Goal: Task Accomplishment & Management: Manage account settings

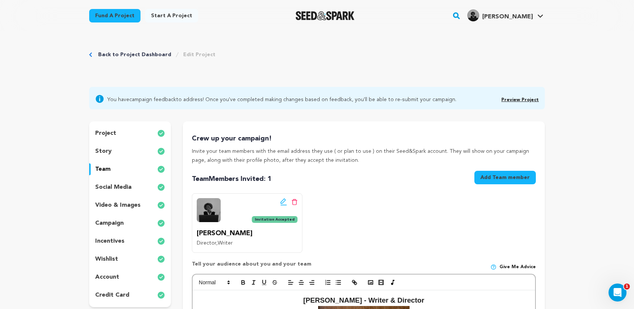
click at [295, 203] on icon at bounding box center [295, 202] width 6 height 6
click at [296, 203] on icon at bounding box center [295, 202] width 6 height 6
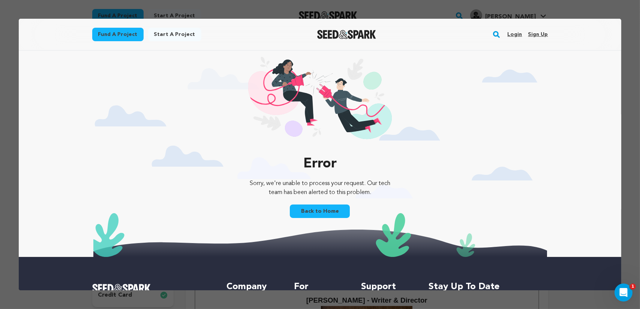
click at [309, 210] on link "Back to Home" at bounding box center [320, 211] width 60 height 13
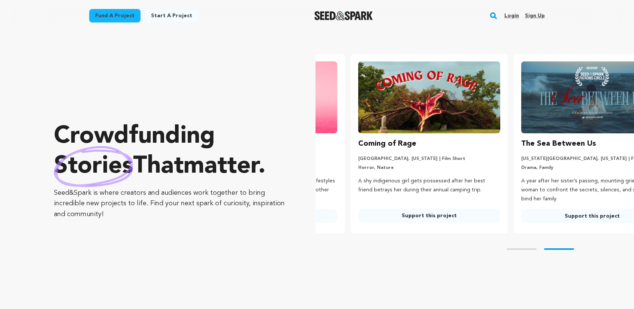
scroll to position [0, 169]
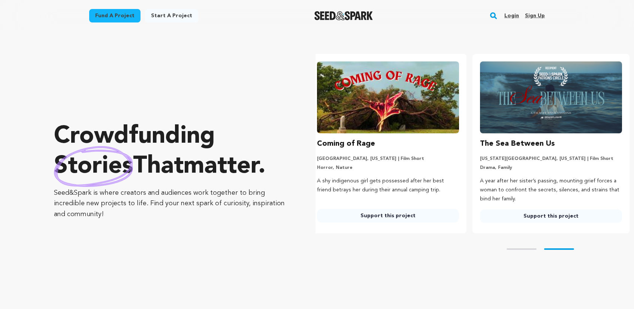
click at [512, 16] on link "Login" at bounding box center [512, 16] width 15 height 12
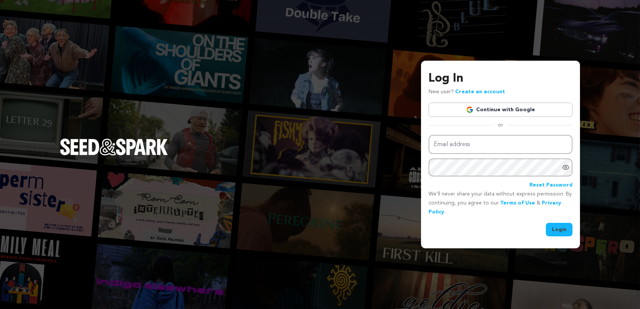
drag, startPoint x: 0, startPoint y: 0, endPoint x: 505, endPoint y: 109, distance: 516.2
click at [505, 109] on link "Continue with Google" at bounding box center [501, 110] width 144 height 14
click at [522, 110] on link "Continue with Google" at bounding box center [501, 110] width 144 height 14
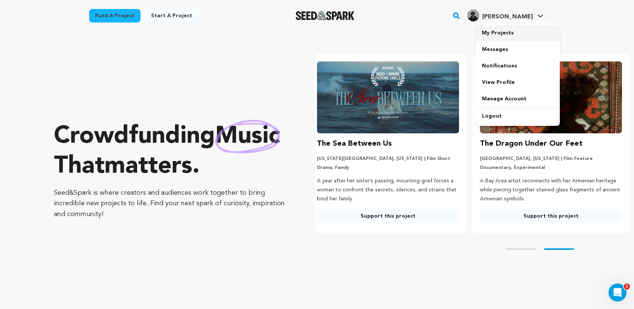
click at [495, 34] on link "My Projects" at bounding box center [518, 33] width 84 height 16
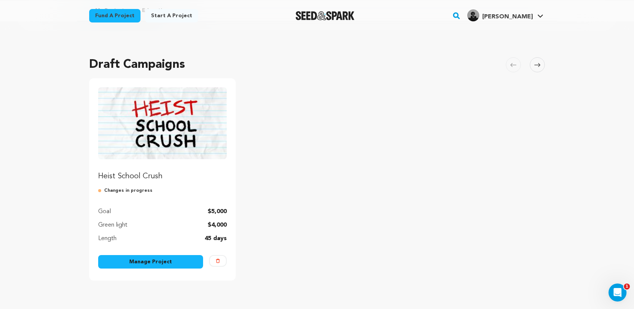
scroll to position [37, 0]
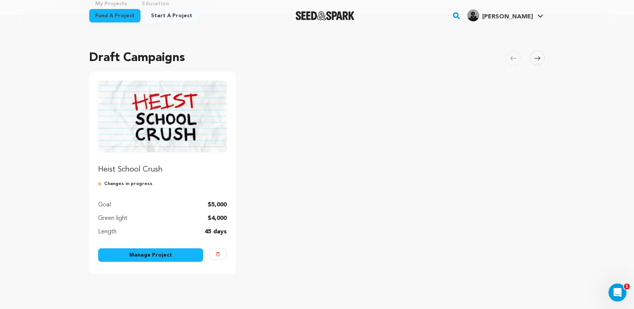
click at [121, 261] on link "Manage Project" at bounding box center [150, 255] width 105 height 13
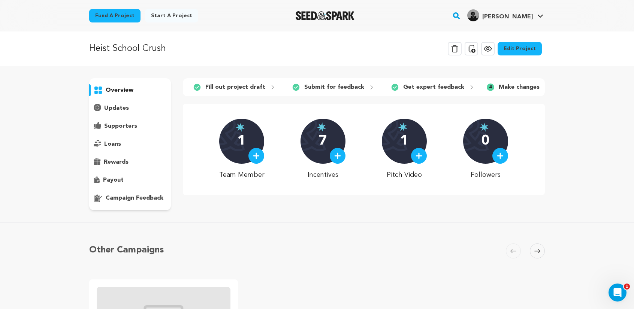
click at [534, 48] on link "Edit Project" at bounding box center [520, 48] width 44 height 13
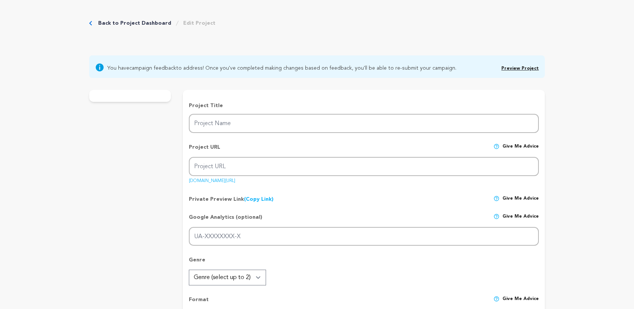
type input "Heist School Crush"
type input "heist-school-crush-film"
type input "Three unlikely friends find themselves in an after-hours mission to retrieve a …"
type textarea "Three unlikely friends find themselves in an after-hours mission to retrieve a …"
type textarea "Our goal is to portray an authentic teen experience while celebrating the power…"
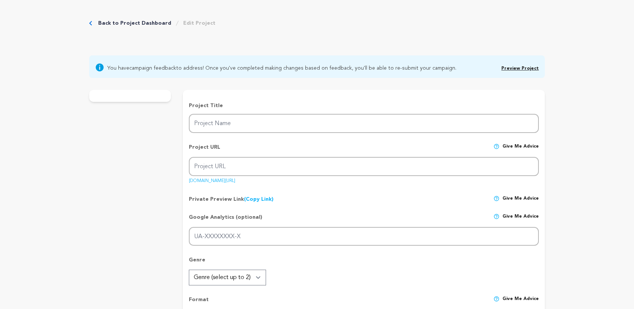
radio input "true"
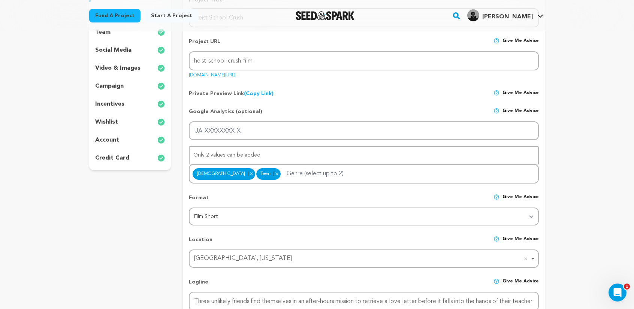
scroll to position [75, 0]
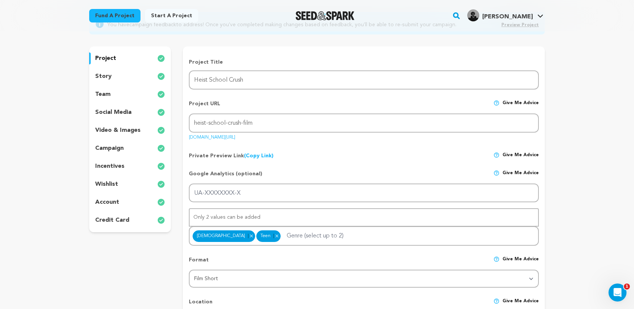
click at [117, 75] on div "story" at bounding box center [130, 76] width 82 height 12
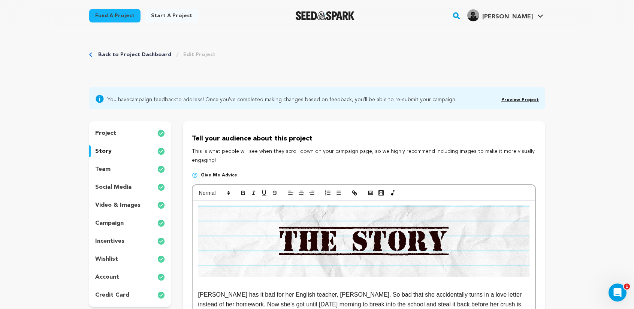
click at [115, 169] on div "team" at bounding box center [130, 169] width 82 height 12
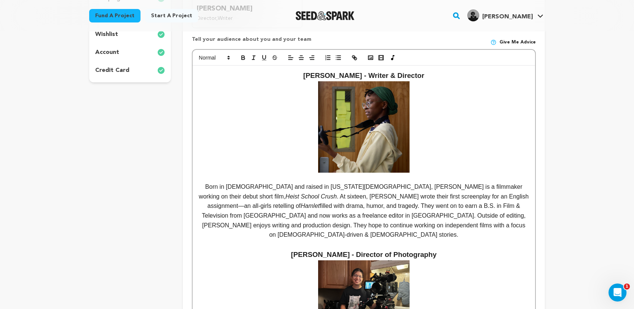
scroll to position [37, 0]
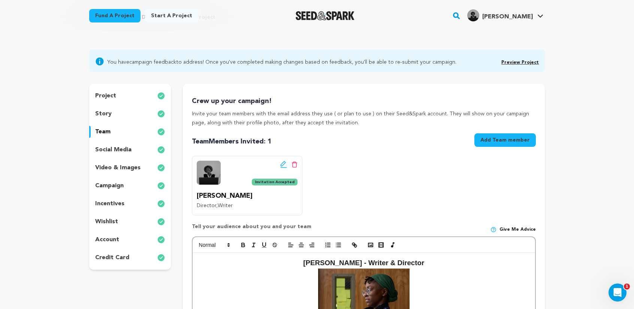
click at [293, 163] on icon at bounding box center [295, 165] width 6 height 6
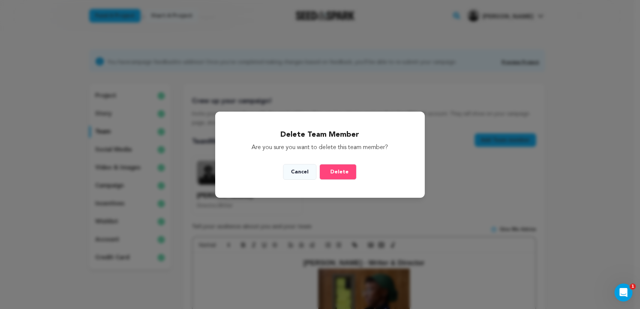
click at [337, 173] on span "Delete" at bounding box center [339, 171] width 18 height 7
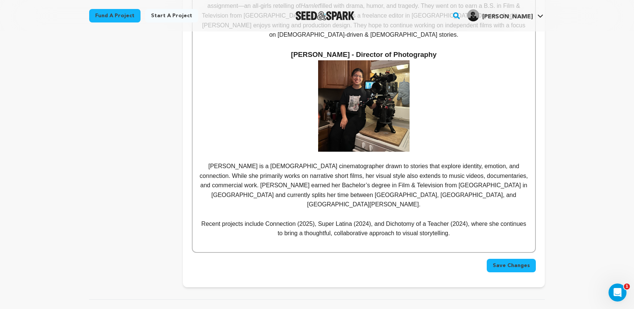
scroll to position [487, 0]
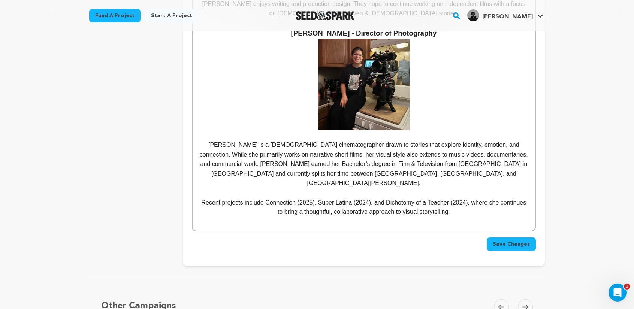
click at [460, 198] on p "Recent projects include Connection (2025), Super Latina (2024), and Dichotomy o…" at bounding box center [363, 207] width 331 height 19
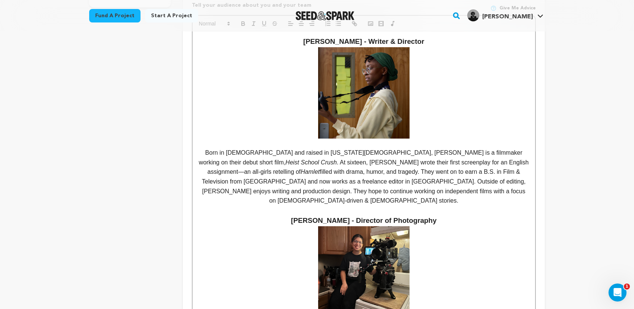
scroll to position [112, 0]
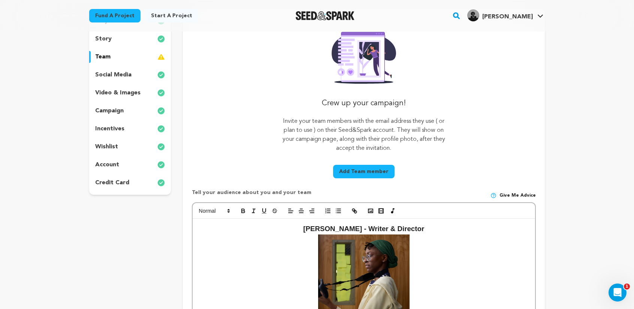
click at [358, 230] on h3 "Simi Adenugba - Writer & Director" at bounding box center [363, 274] width 331 height 103
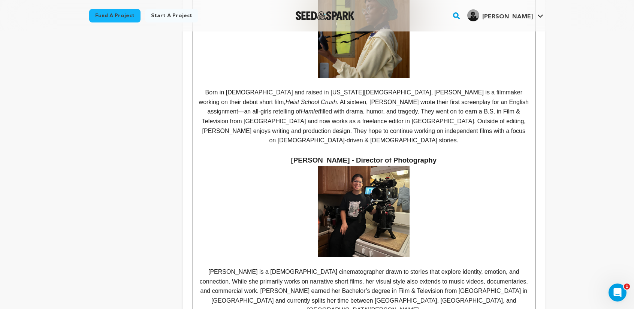
scroll to position [450, 0]
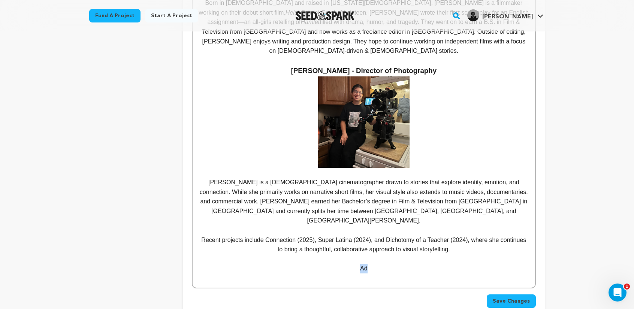
drag, startPoint x: 368, startPoint y: 247, endPoint x: 352, endPoint y: 249, distance: 16.5
click at [352, 264] on p "Ad" at bounding box center [363, 269] width 331 height 10
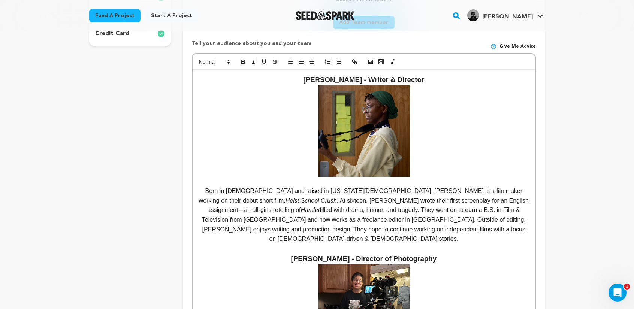
scroll to position [75, 0]
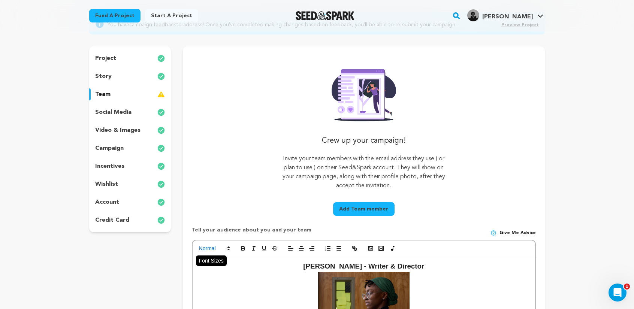
click at [212, 251] on span at bounding box center [214, 248] width 37 height 9
click at [217, 296] on span at bounding box center [223, 295] width 48 height 13
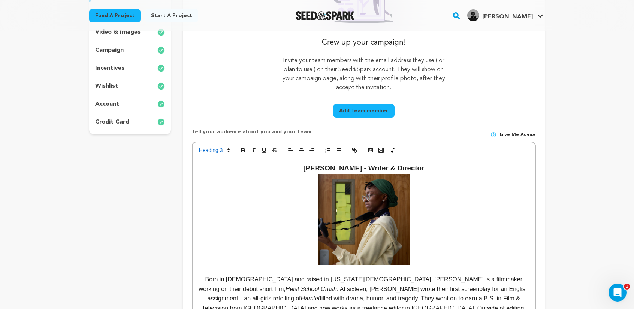
scroll to position [225, 0]
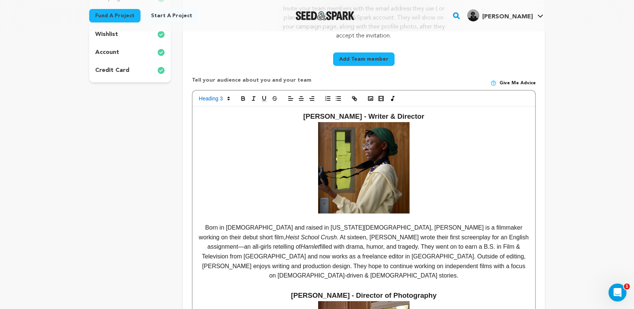
click at [381, 117] on h3 "Simi Adenugba - Writer & Director" at bounding box center [363, 162] width 331 height 103
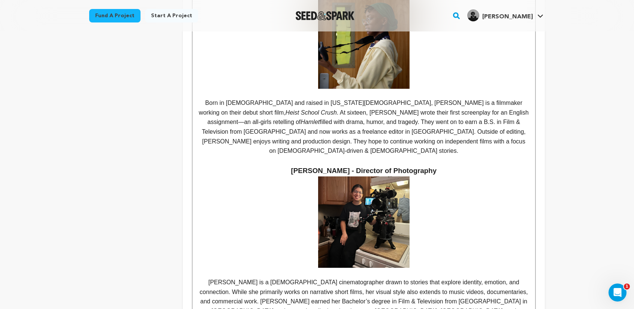
scroll to position [412, 0]
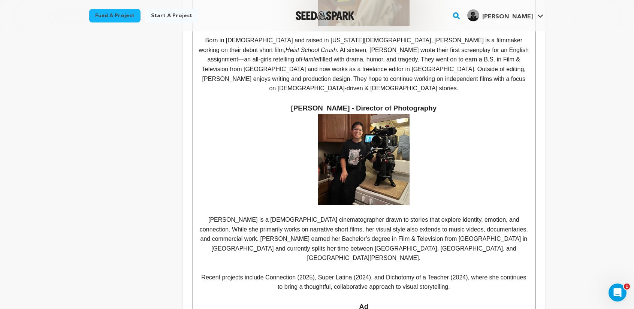
click at [372, 301] on h3 "Ad" at bounding box center [363, 306] width 331 height 11
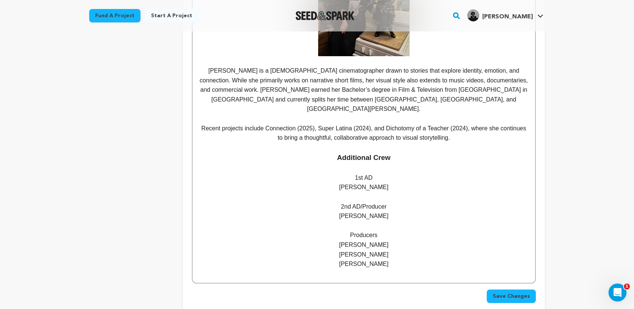
scroll to position [712, 0]
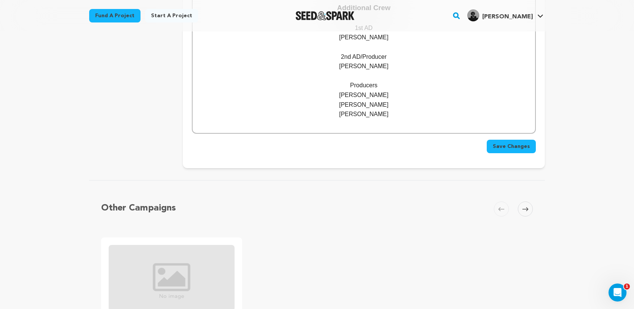
click at [352, 109] on p "Zoe Zoë Sliwinski" at bounding box center [363, 114] width 331 height 10
click at [390, 109] on p "Zoë Sliwinski" at bounding box center [363, 114] width 331 height 10
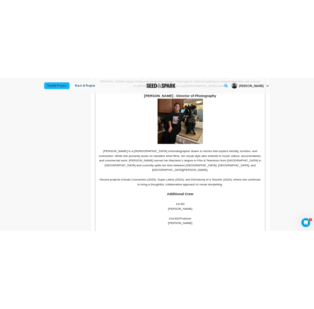
scroll to position [487, 0]
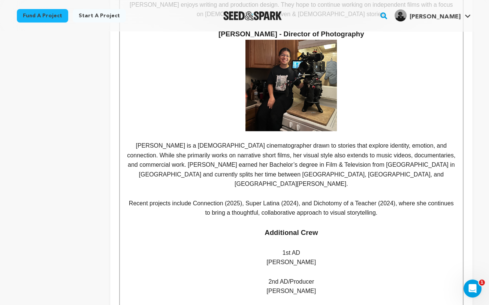
click at [165, 75] on p at bounding box center [291, 85] width 331 height 91
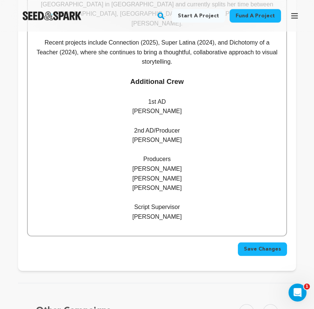
scroll to position [749, 0]
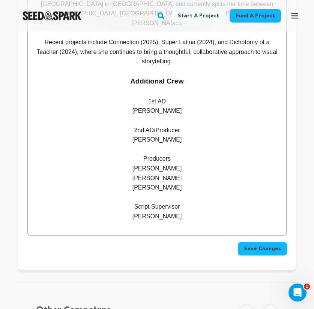
click at [172, 212] on p "Anakin Mo" at bounding box center [156, 217] width 247 height 10
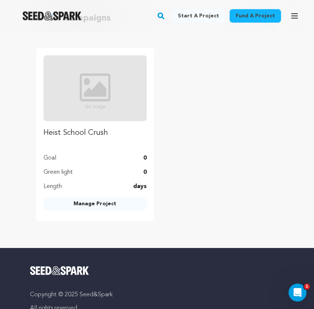
scroll to position [1171, 0]
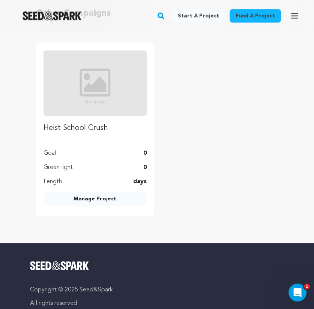
drag, startPoint x: 128, startPoint y: 84, endPoint x: 245, endPoint y: 30, distance: 129.1
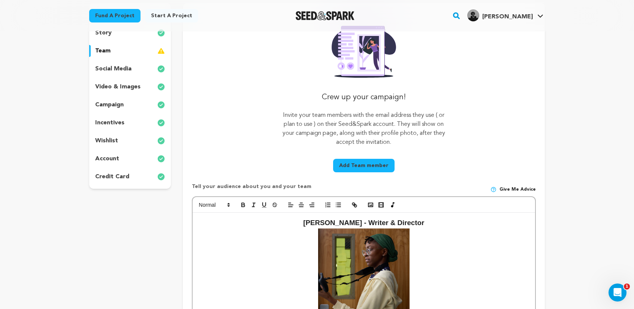
scroll to position [78, 0]
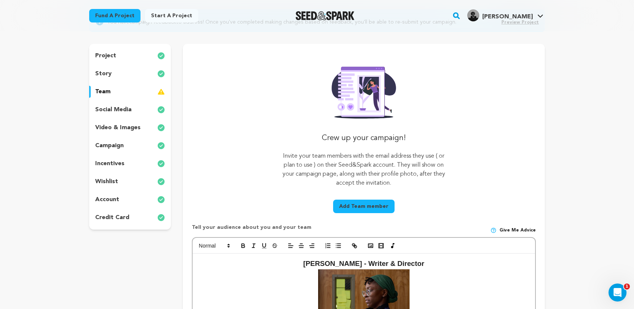
click at [121, 109] on p "social media" at bounding box center [113, 109] width 36 height 9
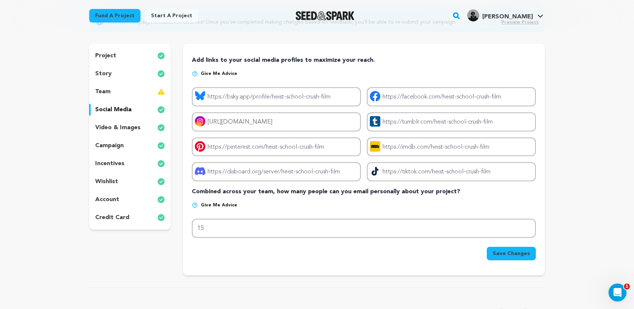
click at [115, 128] on p "video & images" at bounding box center [117, 127] width 45 height 9
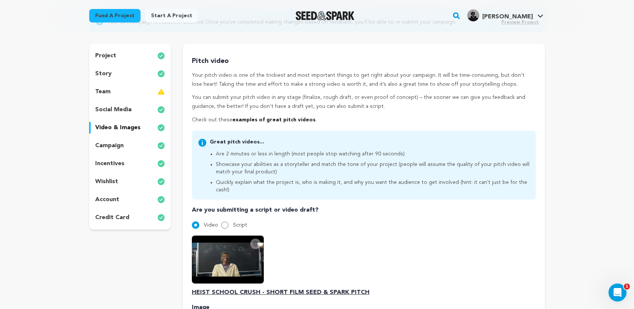
click at [115, 145] on p "campaign" at bounding box center [109, 145] width 28 height 9
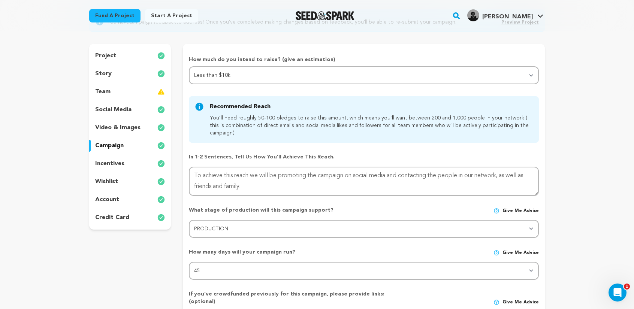
click at [114, 166] on p "incentives" at bounding box center [109, 163] width 29 height 9
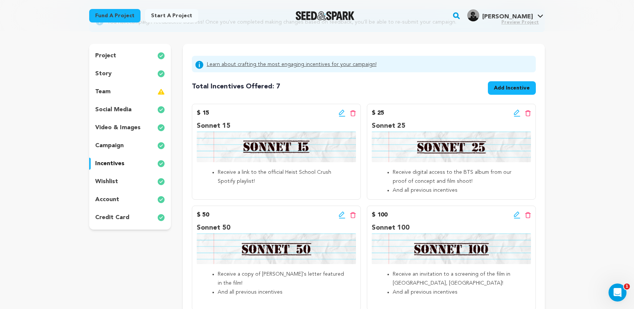
click at [123, 184] on div "wishlist" at bounding box center [130, 182] width 82 height 12
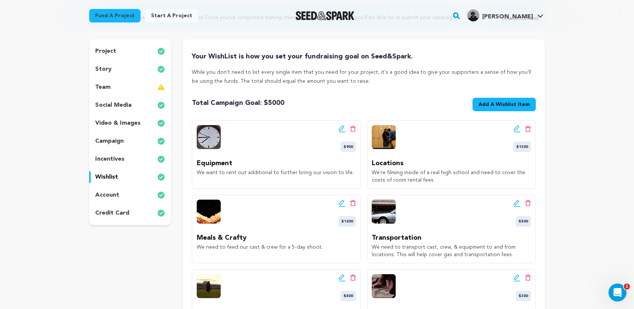
scroll to position [78, 0]
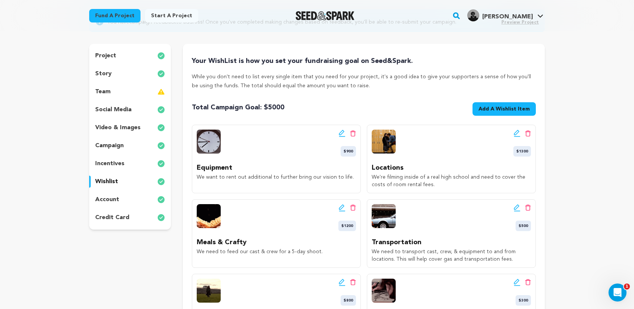
click at [129, 55] on div "project" at bounding box center [130, 56] width 82 height 12
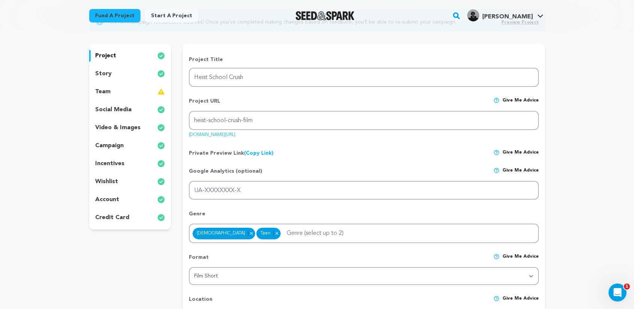
click at [121, 93] on div "team" at bounding box center [130, 92] width 82 height 12
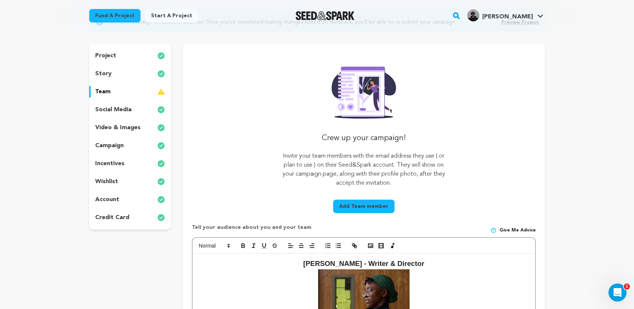
click at [124, 109] on p "social media" at bounding box center [113, 109] width 36 height 9
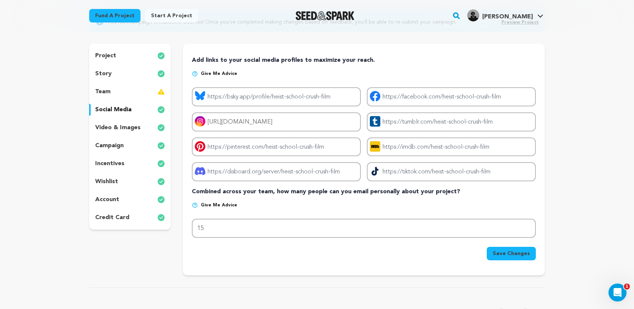
click at [117, 126] on p "video & images" at bounding box center [117, 127] width 45 height 9
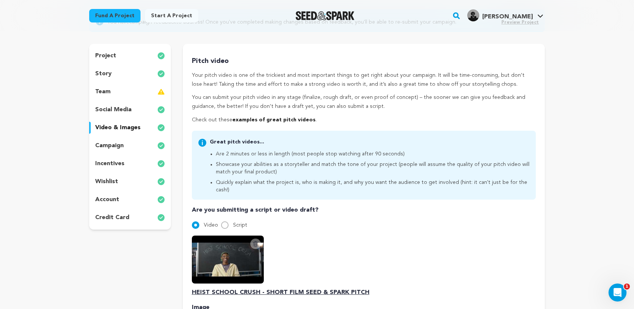
click at [107, 146] on p "campaign" at bounding box center [109, 145] width 28 height 9
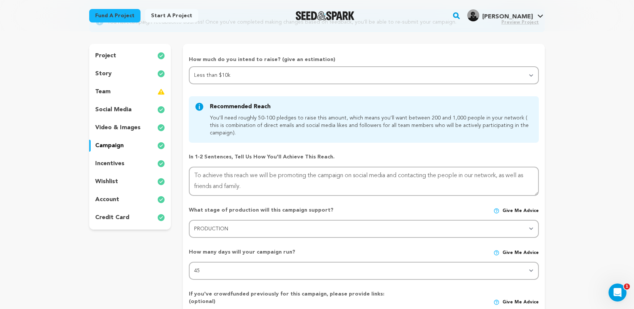
click at [102, 165] on p "incentives" at bounding box center [109, 163] width 29 height 9
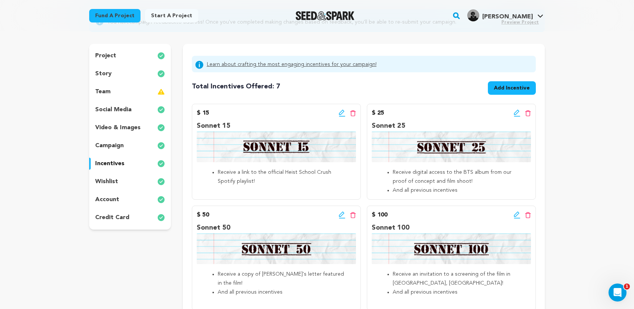
click at [102, 180] on p "wishlist" at bounding box center [106, 181] width 23 height 9
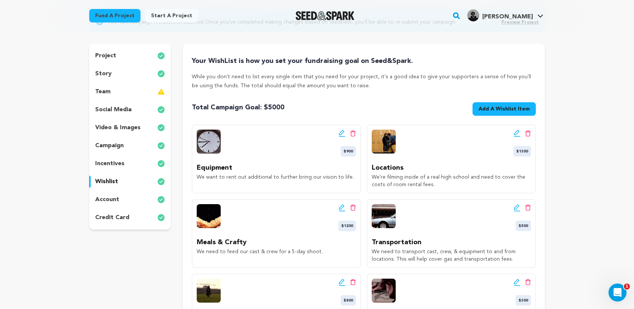
click at [103, 214] on p "credit card" at bounding box center [112, 217] width 34 height 9
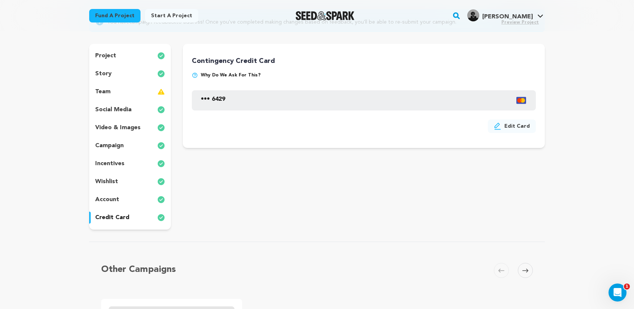
click at [118, 200] on div "account" at bounding box center [130, 200] width 82 height 12
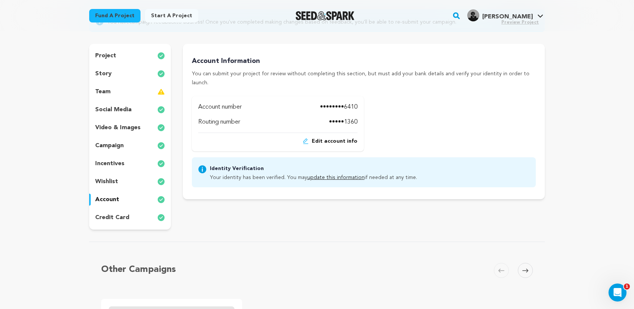
click at [120, 180] on div "wishlist" at bounding box center [130, 182] width 82 height 12
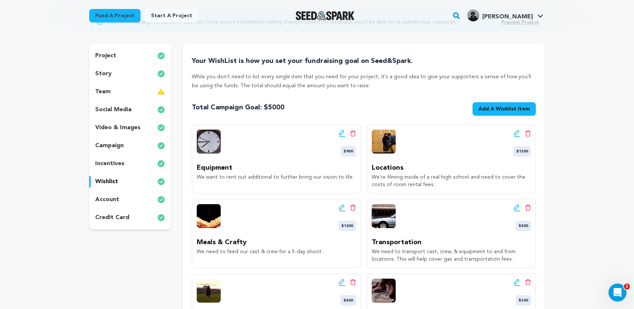
click at [108, 163] on p "incentives" at bounding box center [109, 163] width 29 height 9
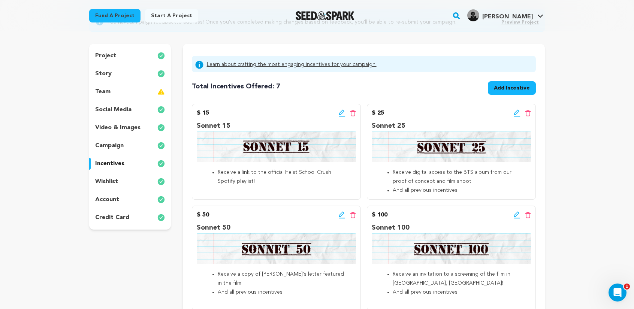
click at [114, 146] on p "campaign" at bounding box center [109, 145] width 28 height 9
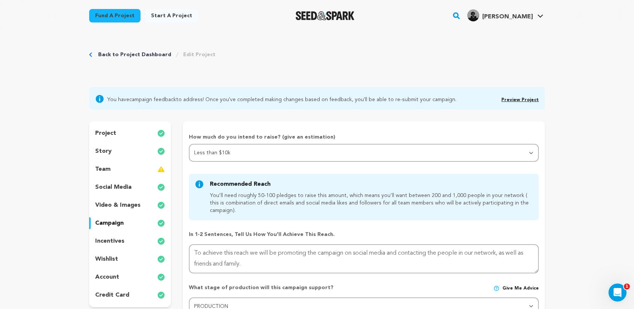
click at [121, 129] on div "project" at bounding box center [130, 133] width 82 height 12
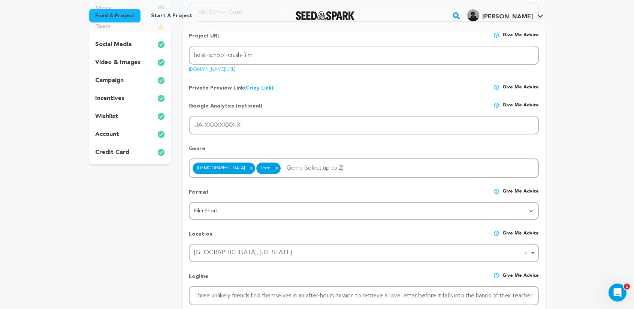
scroll to position [150, 0]
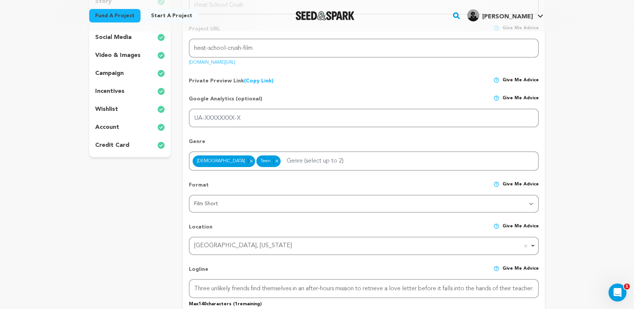
click at [131, 59] on p "video & images" at bounding box center [117, 55] width 45 height 9
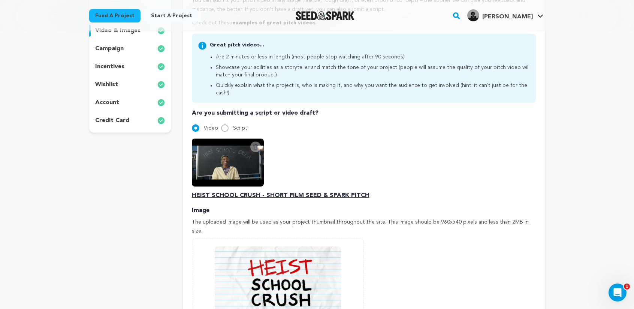
scroll to position [112, 0]
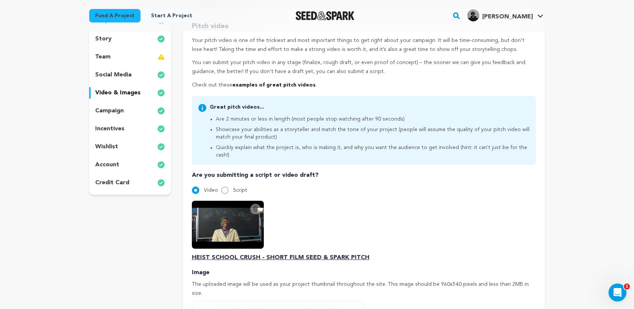
click at [114, 110] on p "campaign" at bounding box center [109, 110] width 28 height 9
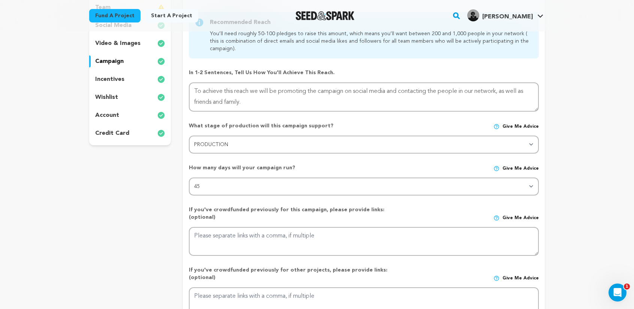
scroll to position [112, 0]
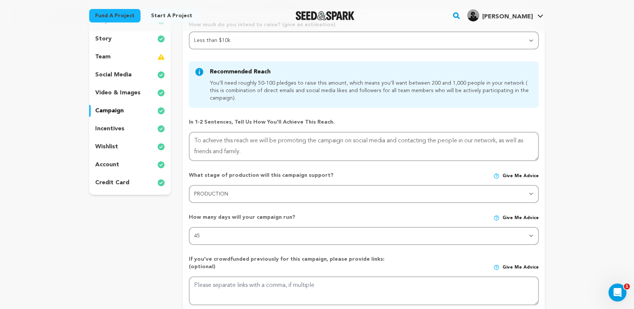
click at [110, 130] on p "incentives" at bounding box center [109, 128] width 29 height 9
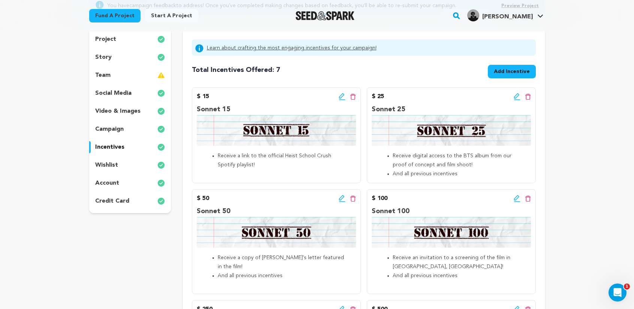
scroll to position [37, 0]
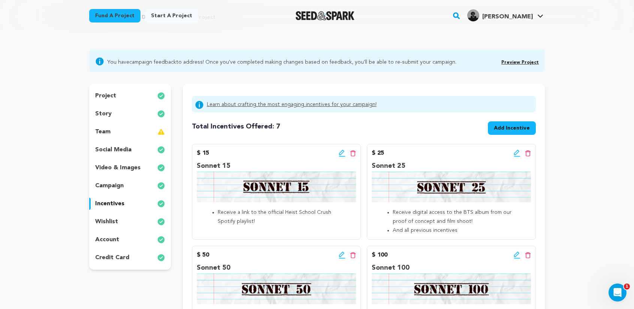
click at [124, 223] on div "wishlist" at bounding box center [130, 222] width 82 height 12
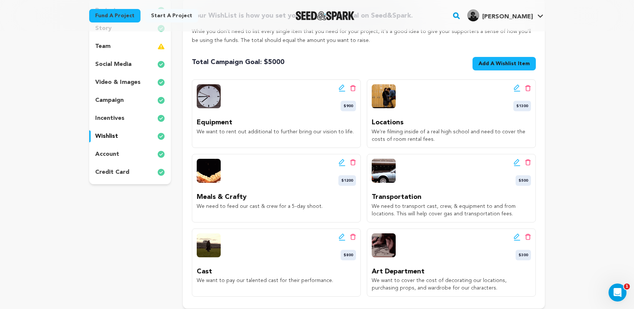
scroll to position [112, 0]
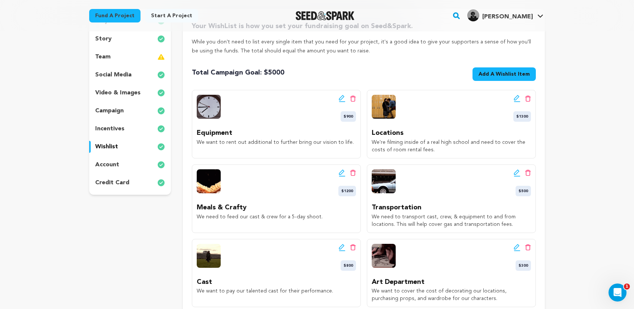
click at [111, 165] on p "account" at bounding box center [107, 164] width 24 height 9
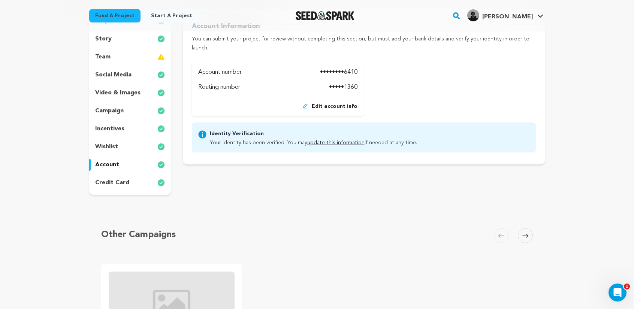
click at [109, 189] on div "project story team social media video & images campaign incentives wishlist acc…" at bounding box center [130, 102] width 82 height 186
click at [120, 129] on p "incentives" at bounding box center [109, 128] width 29 height 9
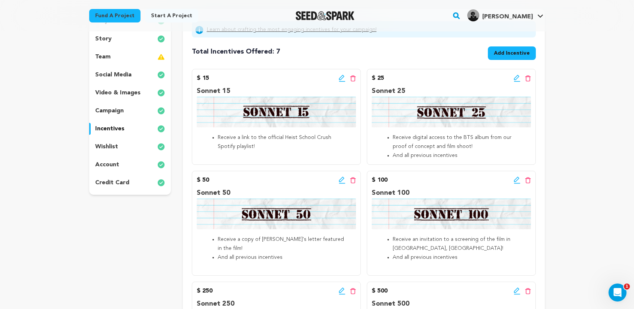
click at [130, 116] on div "campaign" at bounding box center [130, 111] width 82 height 12
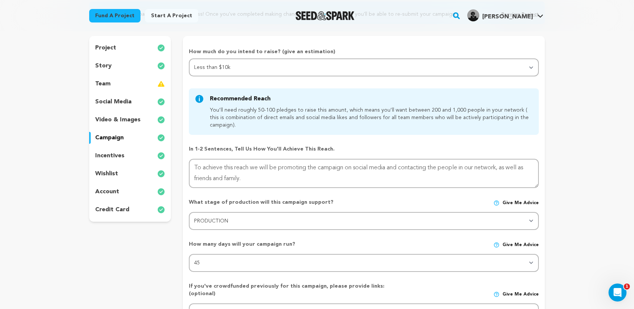
scroll to position [37, 0]
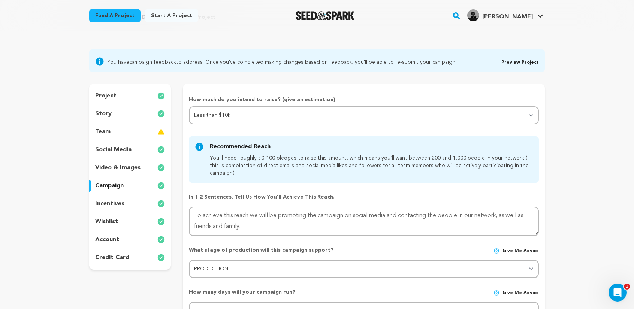
click at [110, 165] on p "video & images" at bounding box center [117, 167] width 45 height 9
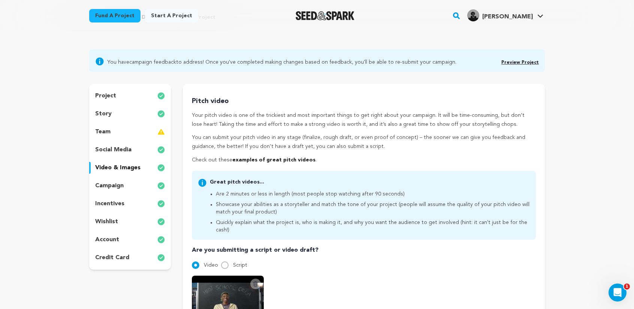
click at [114, 111] on div "story" at bounding box center [130, 114] width 82 height 12
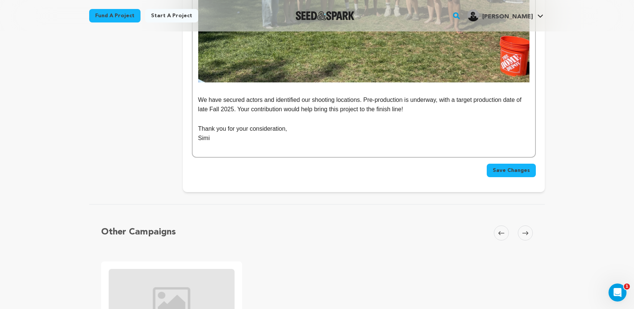
scroll to position [1500, 0]
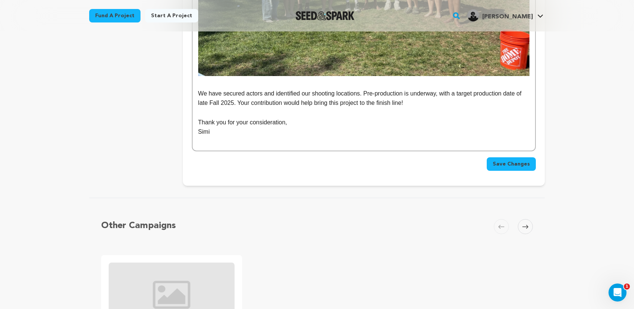
click at [519, 169] on button "Save Changes" at bounding box center [511, 163] width 49 height 13
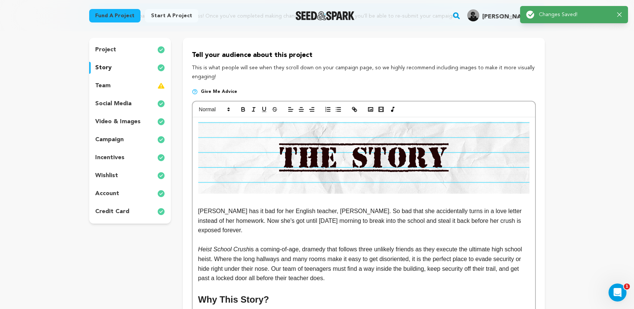
scroll to position [0, 0]
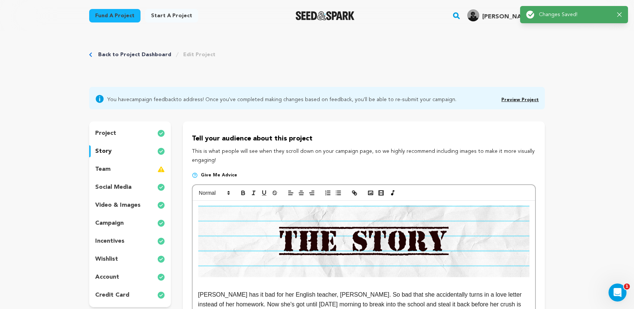
click at [524, 101] on link "Preview Project" at bounding box center [520, 100] width 37 height 4
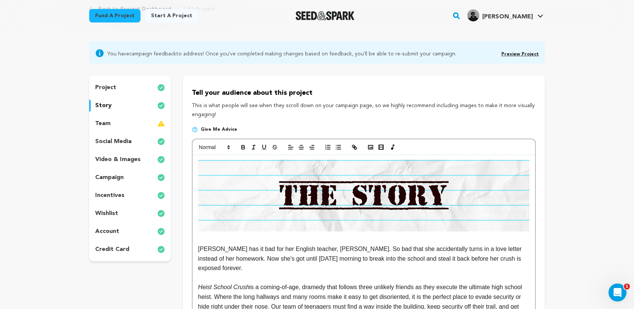
scroll to position [150, 0]
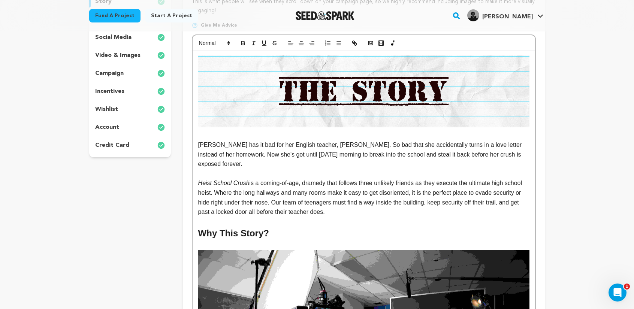
click at [121, 93] on p "incentives" at bounding box center [109, 91] width 29 height 9
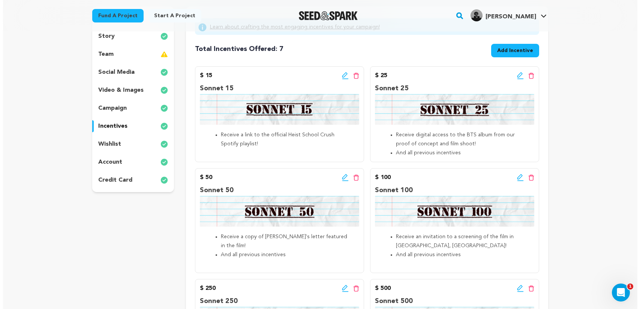
scroll to position [150, 0]
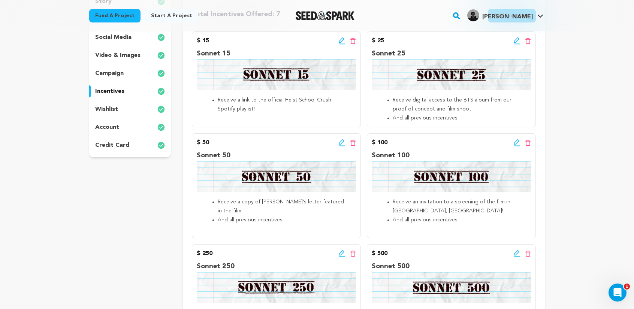
click at [340, 142] on icon at bounding box center [342, 142] width 7 height 7
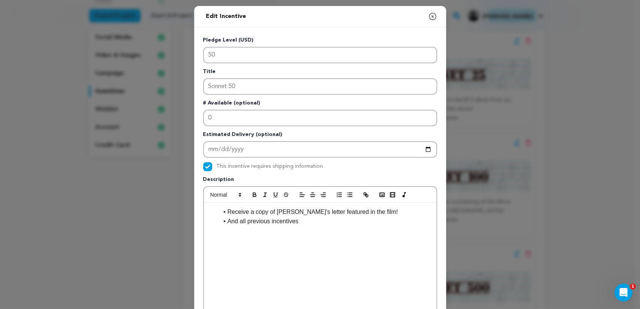
click at [252, 210] on li "Receive a copy of Sidney's letter featured in the film!" at bounding box center [325, 212] width 212 height 10
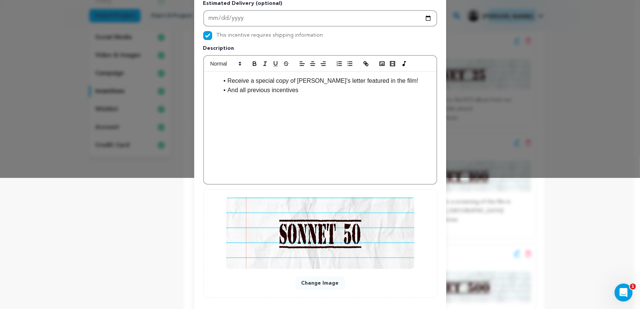
scroll to position [168, 0]
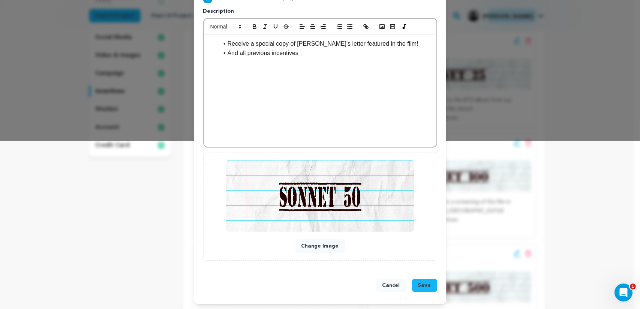
click at [421, 283] on span "Save" at bounding box center [424, 285] width 13 height 7
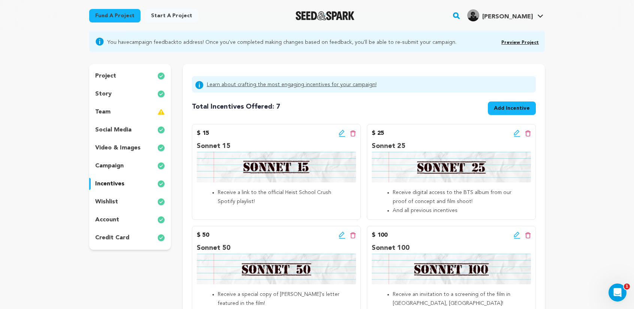
scroll to position [0, 0]
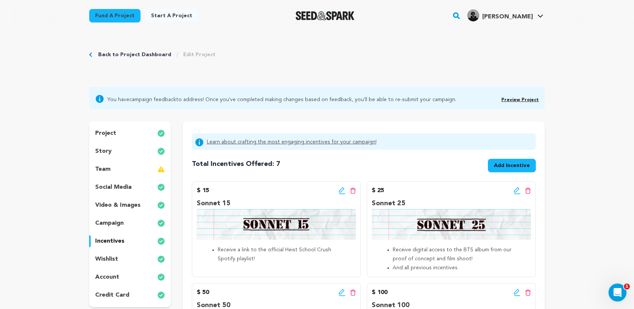
click at [117, 153] on div "story" at bounding box center [130, 151] width 82 height 12
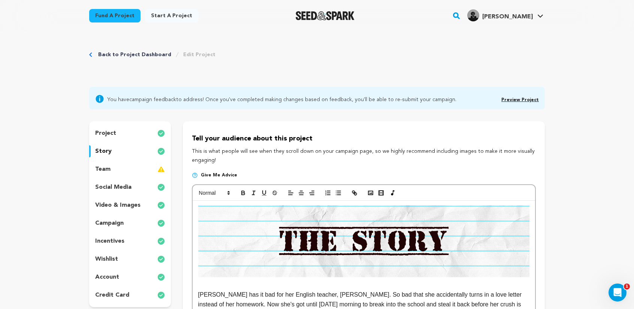
click at [128, 131] on div "project" at bounding box center [130, 133] width 82 height 12
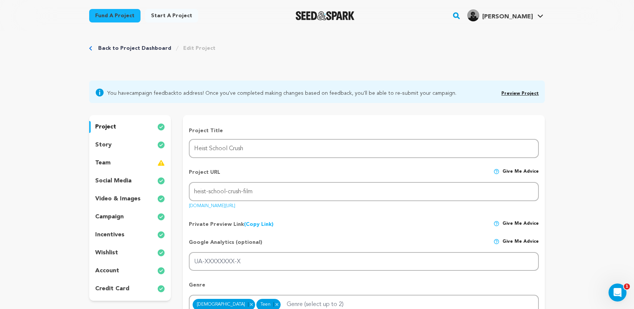
scroll to position [75, 0]
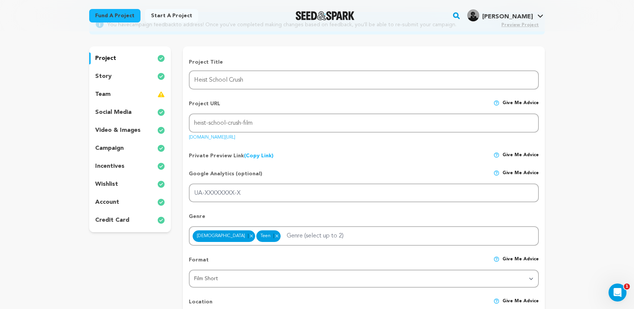
click at [113, 215] on div "credit card" at bounding box center [130, 220] width 82 height 12
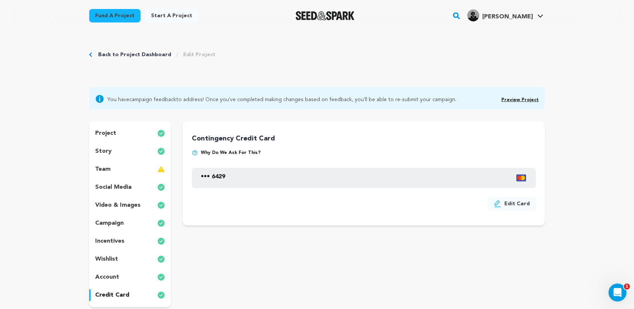
click at [523, 101] on link "Preview Project" at bounding box center [520, 100] width 37 height 4
click at [116, 136] on div "project" at bounding box center [130, 133] width 82 height 12
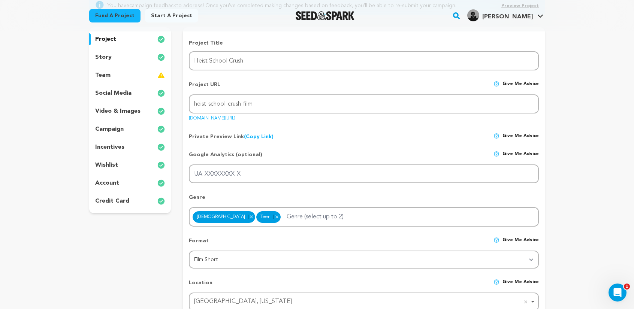
scroll to position [150, 0]
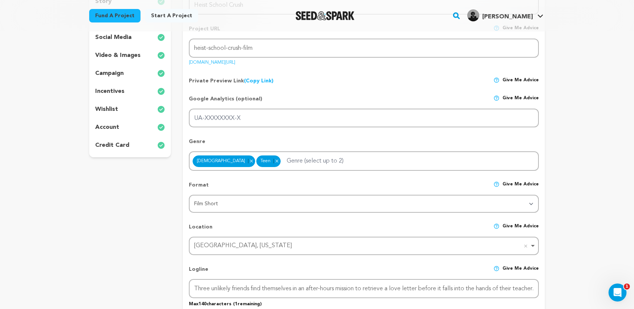
click at [112, 129] on p "account" at bounding box center [107, 127] width 24 height 9
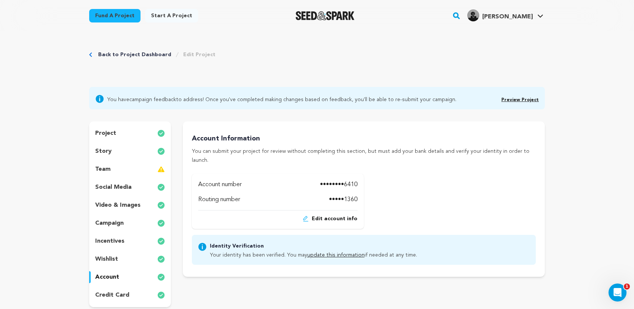
click at [112, 53] on link "Back to Project Dashboard" at bounding box center [134, 54] width 73 height 7
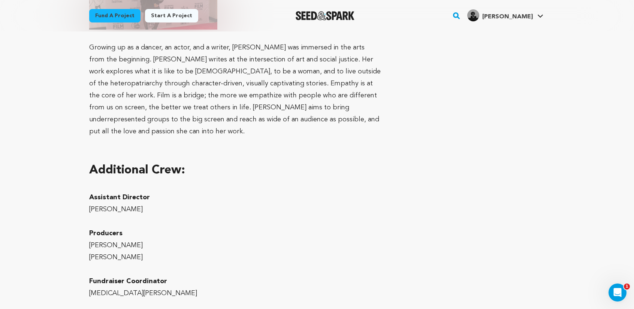
scroll to position [1484, 0]
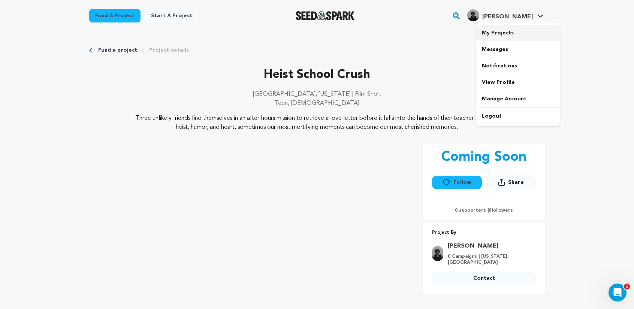
click at [499, 34] on link "My Projects" at bounding box center [518, 33] width 84 height 16
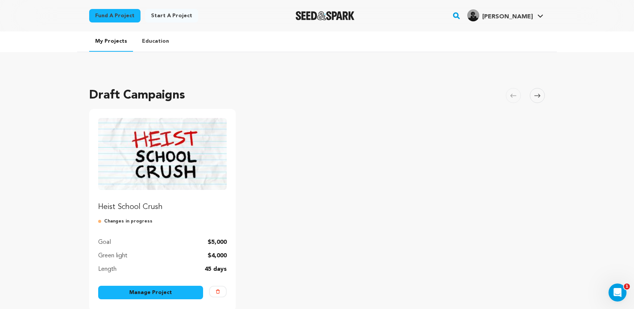
click at [132, 291] on link "Manage Project" at bounding box center [150, 292] width 105 height 13
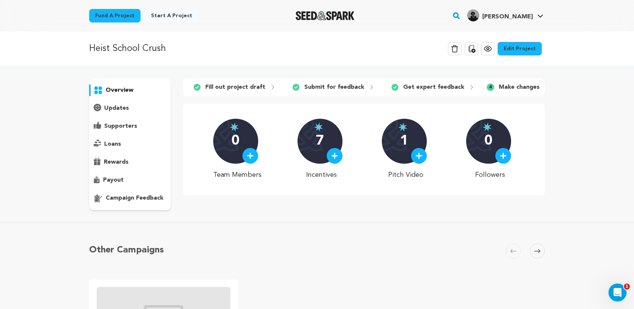
click at [136, 194] on p "campaign feedback" at bounding box center [135, 198] width 58 height 9
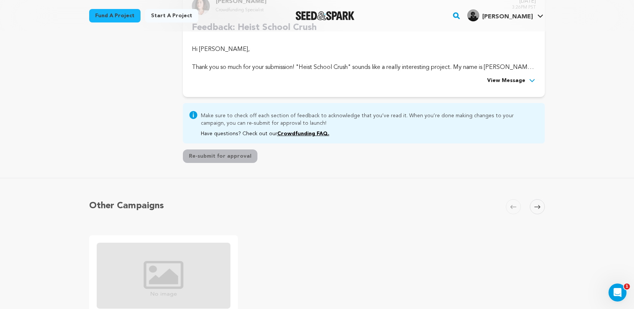
scroll to position [112, 0]
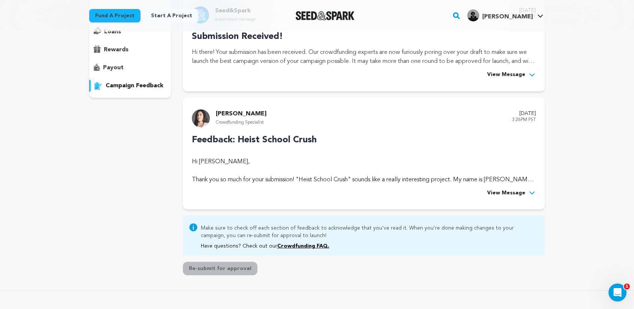
click at [515, 190] on span "View Message" at bounding box center [506, 193] width 38 height 9
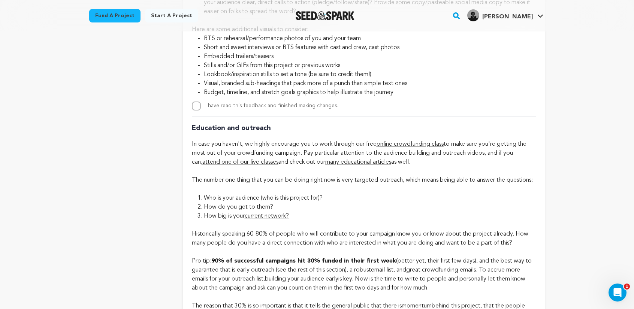
scroll to position [1612, 0]
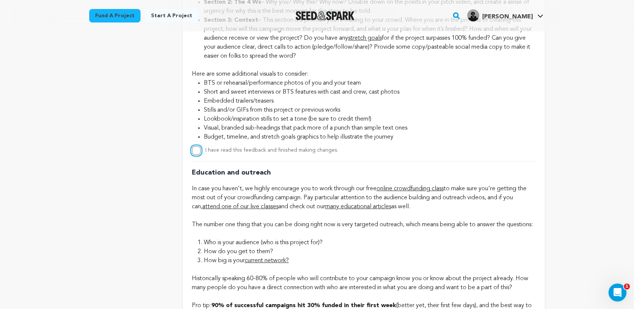
click at [199, 155] on input "I have read this feedback and finished making changes." at bounding box center [196, 150] width 9 height 9
checkbox input "true"
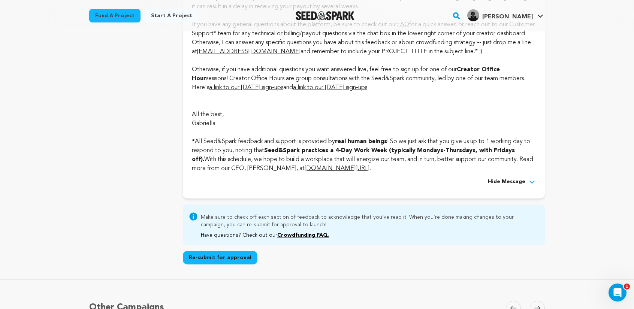
scroll to position [2137, 0]
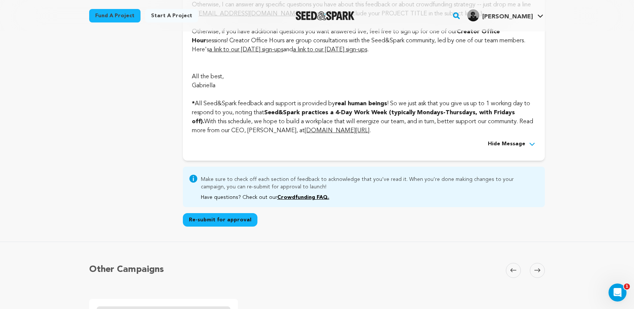
click at [210, 227] on button "Re-submit for approval" at bounding box center [220, 219] width 75 height 13
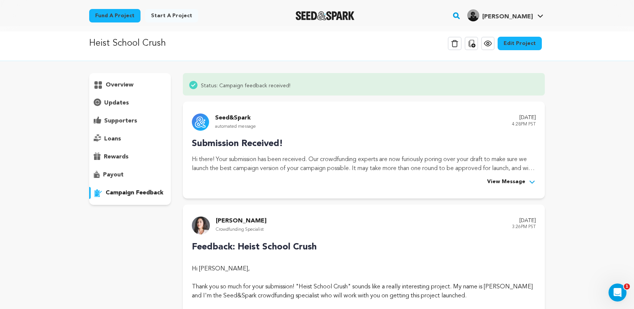
scroll to position [0, 0]
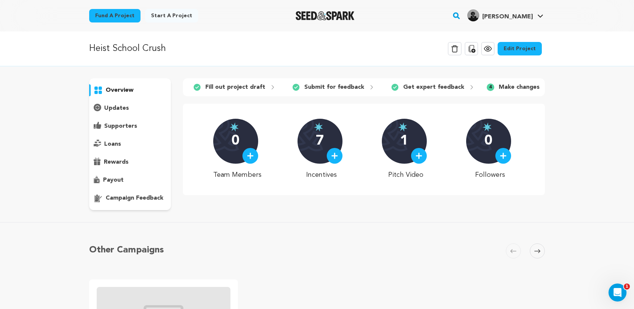
click at [110, 177] on p "payout" at bounding box center [113, 180] width 21 height 9
